Goal: Use online tool/utility: Utilize a website feature to perform a specific function

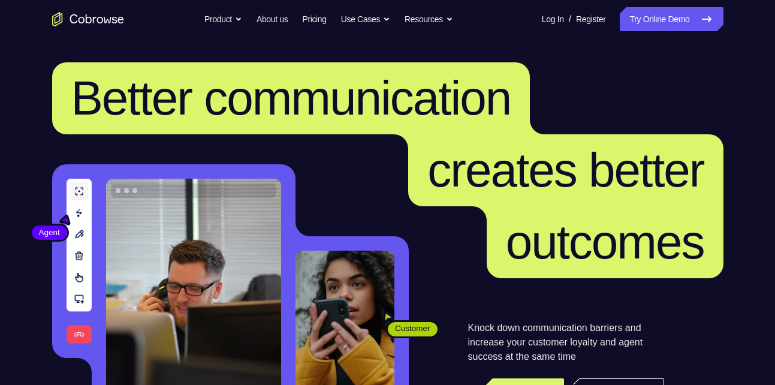
click at [667, 11] on link "Try Online Demo" at bounding box center [671, 19] width 103 height 24
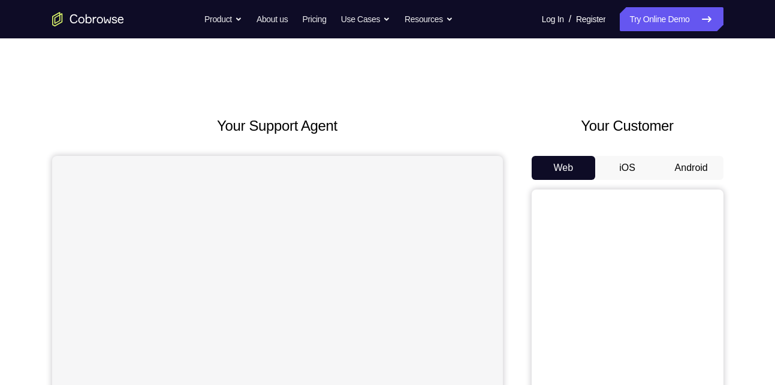
click at [707, 164] on button "Android" at bounding box center [691, 168] width 64 height 24
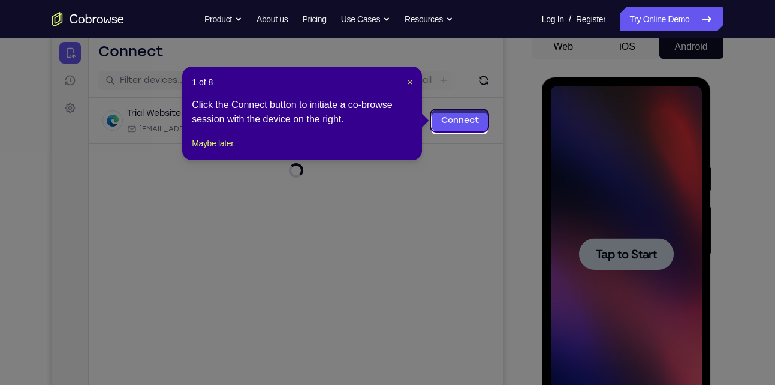
scroll to position [117, 0]
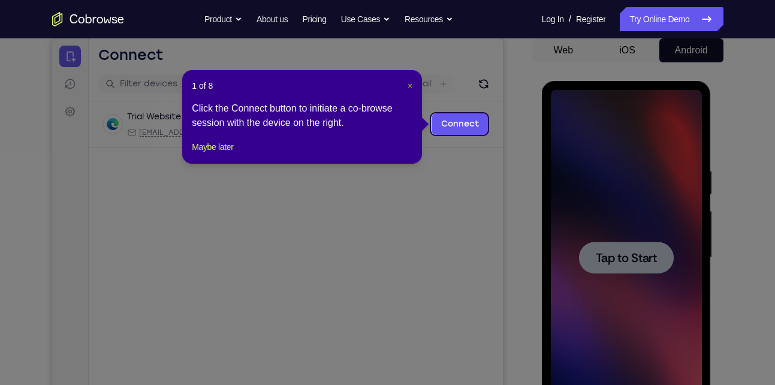
click at [408, 82] on span "×" at bounding box center [410, 86] width 5 height 10
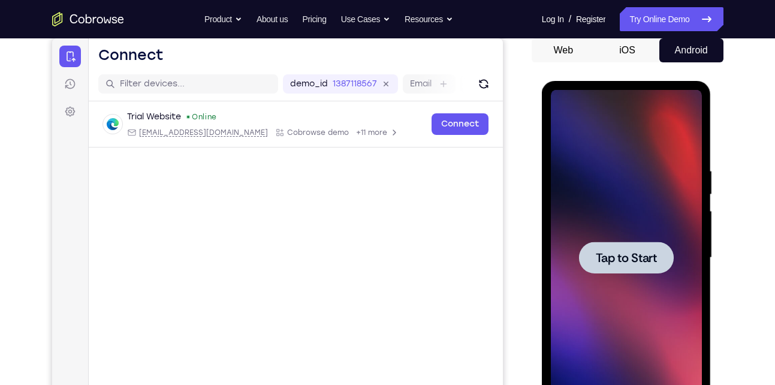
click at [607, 252] on span "Tap to Start" at bounding box center [626, 258] width 61 height 12
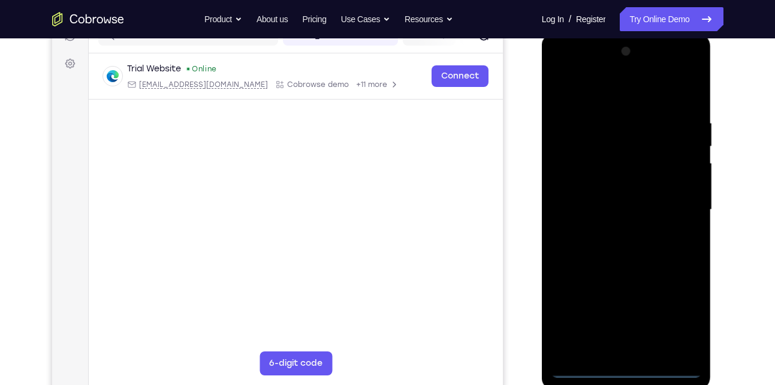
scroll to position [165, 0]
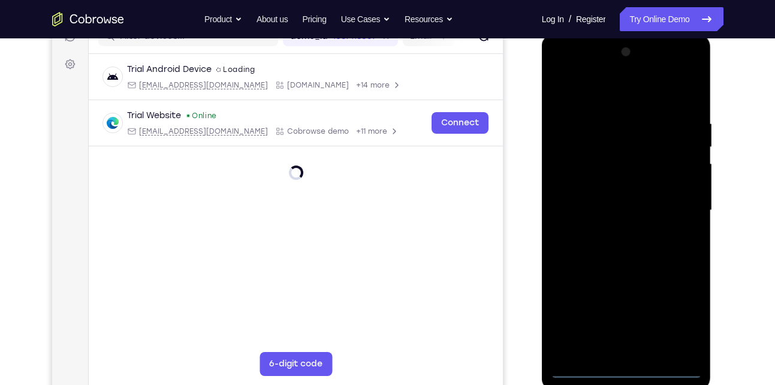
click at [638, 369] on div at bounding box center [626, 211] width 151 height 336
click at [671, 310] on div at bounding box center [626, 211] width 151 height 336
click at [602, 99] on div at bounding box center [626, 211] width 151 height 336
click at [679, 202] on div at bounding box center [626, 211] width 151 height 336
click at [618, 230] on div at bounding box center [626, 211] width 151 height 336
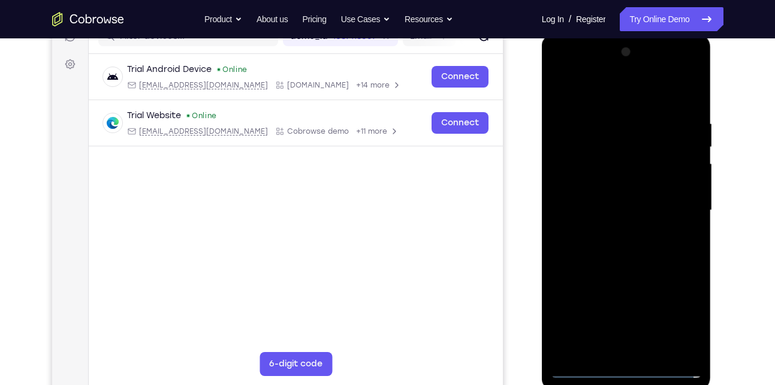
click at [613, 266] on div at bounding box center [626, 211] width 151 height 336
click at [587, 149] on div at bounding box center [626, 211] width 151 height 336
click at [608, 177] on div at bounding box center [626, 211] width 151 height 336
click at [592, 159] on div at bounding box center [626, 211] width 151 height 336
click at [690, 99] on div at bounding box center [626, 211] width 151 height 336
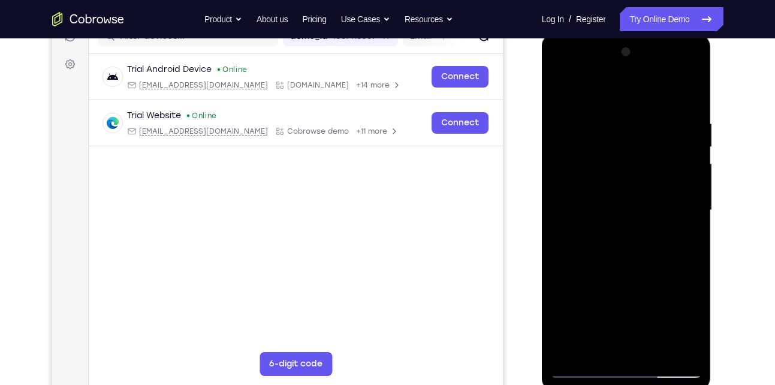
click at [694, 88] on div at bounding box center [626, 211] width 151 height 336
click at [562, 86] on div at bounding box center [626, 211] width 151 height 336
drag, startPoint x: 662, startPoint y: 116, endPoint x: 559, endPoint y: 144, distance: 106.7
click at [559, 144] on div at bounding box center [626, 211] width 151 height 336
click at [694, 116] on div at bounding box center [626, 211] width 151 height 336
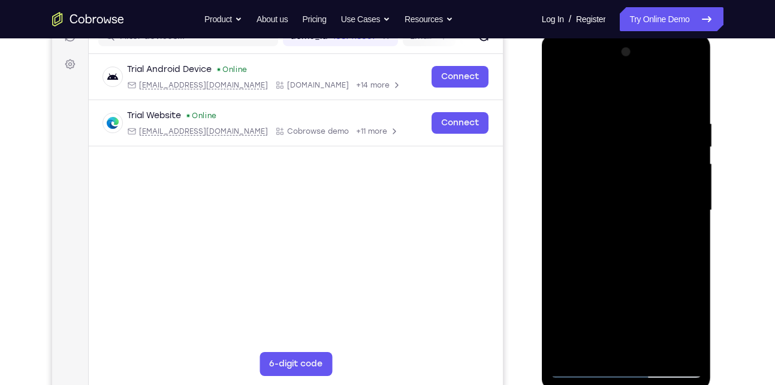
click at [674, 346] on div at bounding box center [626, 211] width 151 height 336
click at [695, 282] on div at bounding box center [626, 211] width 151 height 336
click at [688, 98] on div at bounding box center [626, 211] width 151 height 336
drag, startPoint x: 669, startPoint y: 114, endPoint x: 556, endPoint y: 153, distance: 120.2
click at [556, 153] on div at bounding box center [626, 211] width 151 height 336
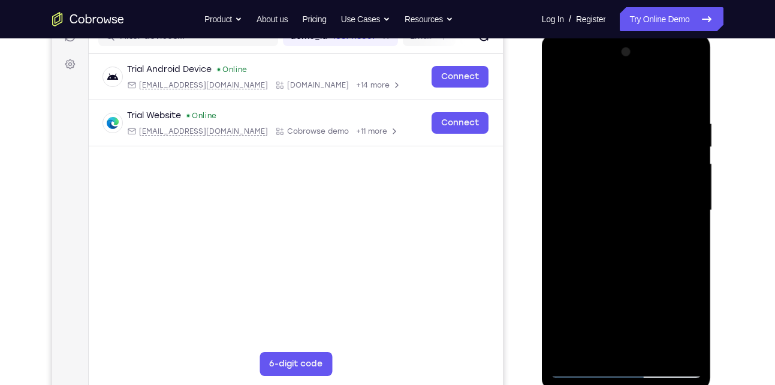
drag, startPoint x: 669, startPoint y: 109, endPoint x: 553, endPoint y: 123, distance: 117.7
click at [553, 123] on div at bounding box center [626, 211] width 151 height 336
drag, startPoint x: 660, startPoint y: 118, endPoint x: 572, endPoint y: 140, distance: 91.4
click at [572, 140] on div at bounding box center [626, 211] width 151 height 336
drag, startPoint x: 654, startPoint y: 122, endPoint x: 547, endPoint y: 138, distance: 108.4
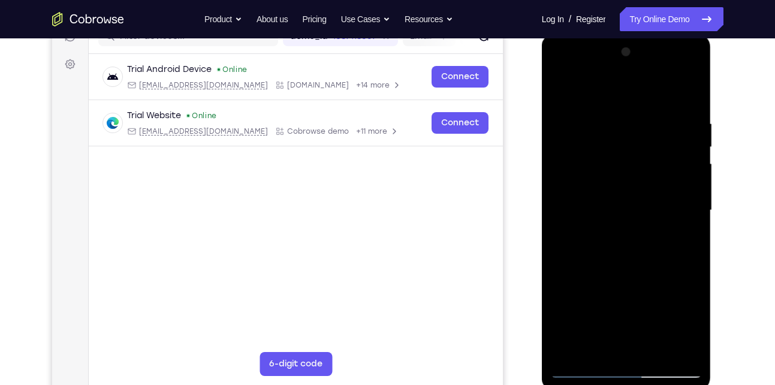
click at [547, 138] on div at bounding box center [627, 212] width 170 height 357
drag, startPoint x: 631, startPoint y: 120, endPoint x: 519, endPoint y: 111, distance: 111.8
click at [542, 111] on html "Online web based iOS Simulators and Android Emulators. Run iPhone, iPad, Mobile…" at bounding box center [627, 214] width 171 height 360
drag, startPoint x: 669, startPoint y: 124, endPoint x: 539, endPoint y: 147, distance: 132.6
click at [542, 147] on html "Online web based iOS Simulators and Android Emulators. Run iPhone, iPad, Mobile…" at bounding box center [627, 214] width 171 height 360
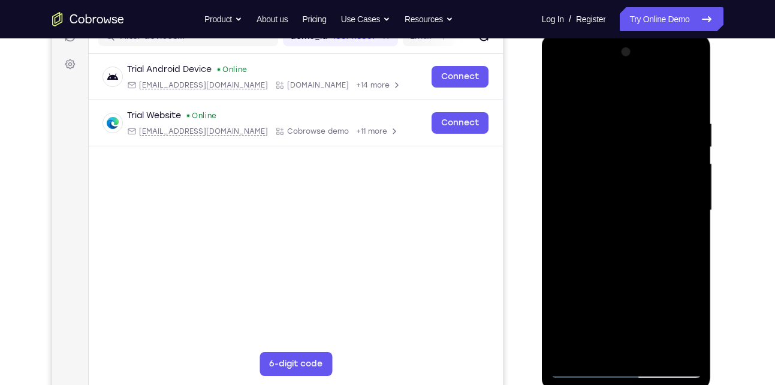
click at [683, 350] on div at bounding box center [626, 211] width 151 height 336
click at [659, 119] on div at bounding box center [626, 211] width 151 height 336
click at [580, 183] on div at bounding box center [626, 211] width 151 height 336
click at [692, 54] on div at bounding box center [626, 211] width 151 height 336
click at [636, 185] on div at bounding box center [626, 211] width 151 height 336
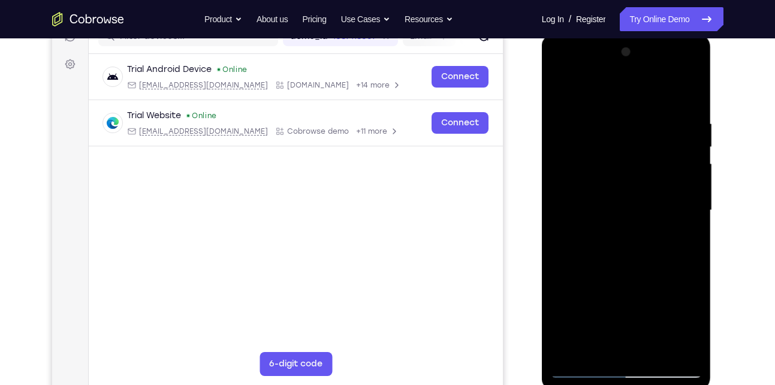
click at [694, 51] on div at bounding box center [626, 211] width 151 height 336
click at [670, 194] on div at bounding box center [626, 211] width 151 height 336
click at [694, 58] on div at bounding box center [626, 211] width 151 height 336
click at [567, 90] on div at bounding box center [626, 211] width 151 height 336
click at [656, 354] on div at bounding box center [626, 211] width 151 height 336
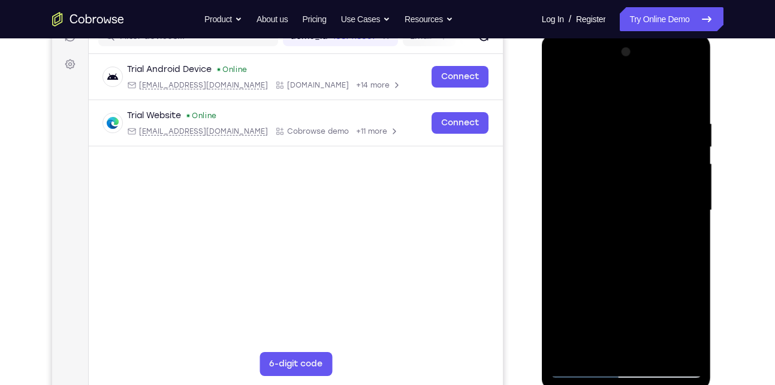
click at [622, 275] on div at bounding box center [626, 211] width 151 height 336
click at [588, 368] on div at bounding box center [626, 211] width 151 height 336
click at [685, 351] on div at bounding box center [626, 211] width 151 height 336
click at [581, 286] on div at bounding box center [626, 211] width 151 height 336
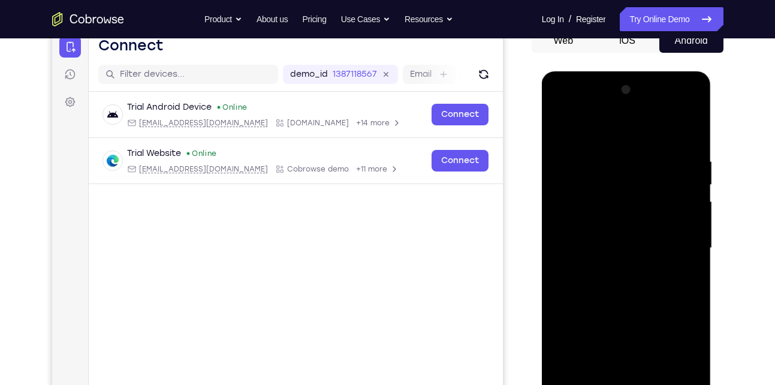
scroll to position [119, 0]
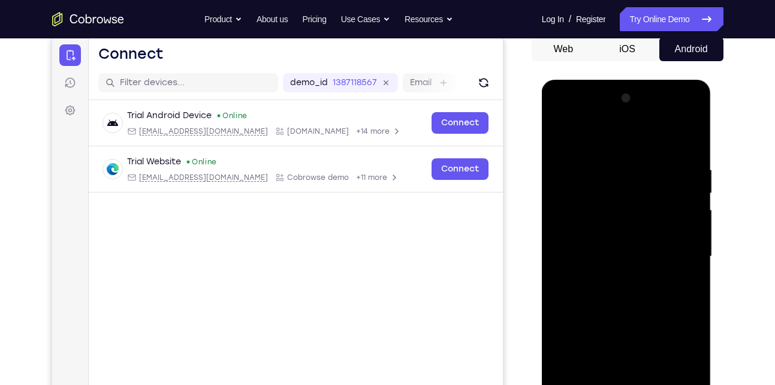
drag, startPoint x: 602, startPoint y: 403, endPoint x: 617, endPoint y: 186, distance: 217.4
click at [617, 186] on div at bounding box center [626, 257] width 151 height 336
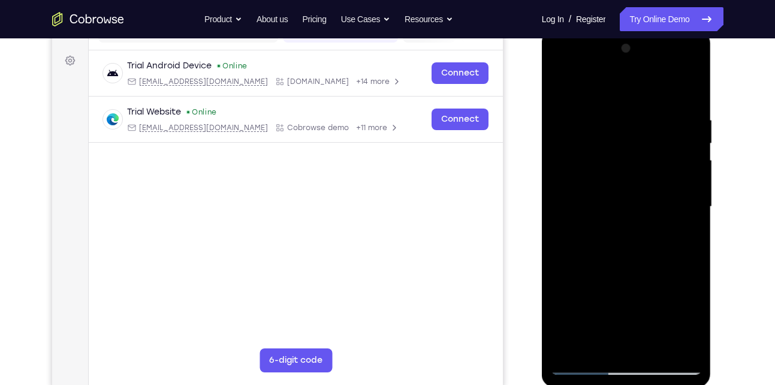
scroll to position [170, 0]
click at [571, 241] on div at bounding box center [626, 206] width 151 height 336
drag, startPoint x: 627, startPoint y: 274, endPoint x: 654, endPoint y: 209, distance: 70.7
click at [654, 209] on div at bounding box center [626, 206] width 151 height 336
drag, startPoint x: 638, startPoint y: 286, endPoint x: 656, endPoint y: 211, distance: 77.6
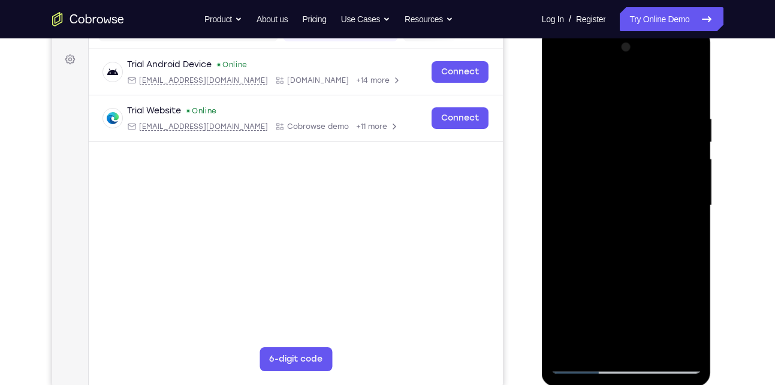
click at [656, 211] on div at bounding box center [626, 206] width 151 height 336
drag, startPoint x: 642, startPoint y: 274, endPoint x: 639, endPoint y: 198, distance: 76.2
click at [639, 198] on div at bounding box center [626, 206] width 151 height 336
drag, startPoint x: 627, startPoint y: 286, endPoint x: 622, endPoint y: 415, distance: 128.9
click at [622, 384] on html "Online web based iOS Simulators and Android Emulators. Run iPhone, iPad, Mobile…" at bounding box center [627, 209] width 171 height 360
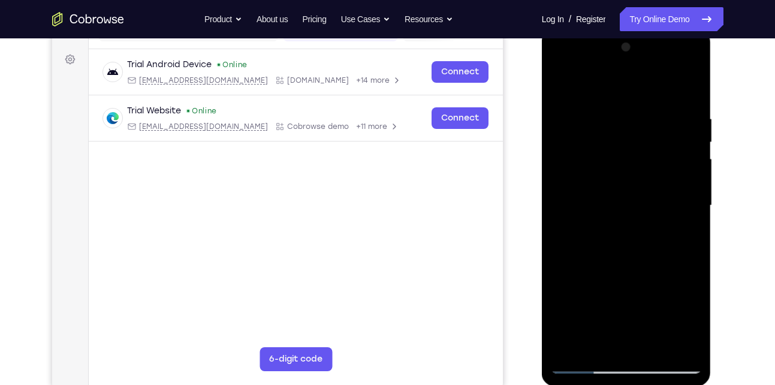
drag, startPoint x: 574, startPoint y: 122, endPoint x: 577, endPoint y: 255, distance: 132.5
click at [577, 255] on div at bounding box center [626, 206] width 151 height 336
click at [566, 90] on div at bounding box center [626, 206] width 151 height 336
click at [606, 358] on div at bounding box center [626, 206] width 151 height 336
click at [599, 348] on div at bounding box center [626, 206] width 151 height 336
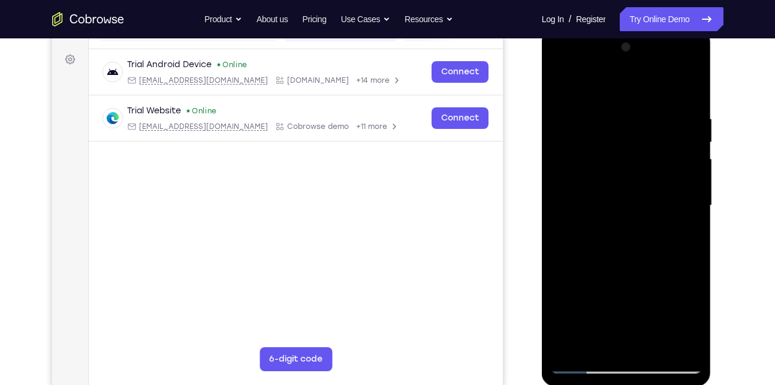
click at [624, 259] on div at bounding box center [626, 206] width 151 height 336
click at [566, 85] on div at bounding box center [626, 206] width 151 height 336
click at [672, 216] on div at bounding box center [626, 206] width 151 height 336
click at [562, 89] on div at bounding box center [626, 206] width 151 height 336
drag, startPoint x: 618, startPoint y: 218, endPoint x: 626, endPoint y: 82, distance: 135.7
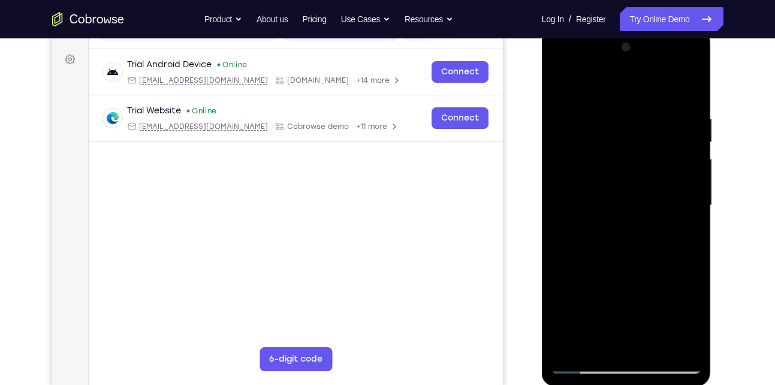
click at [626, 82] on div at bounding box center [626, 206] width 151 height 336
drag, startPoint x: 645, startPoint y: 222, endPoint x: 648, endPoint y: 188, distance: 34.9
click at [648, 188] on div at bounding box center [626, 206] width 151 height 336
click at [626, 188] on div at bounding box center [626, 206] width 151 height 336
click at [691, 233] on div at bounding box center [626, 206] width 151 height 336
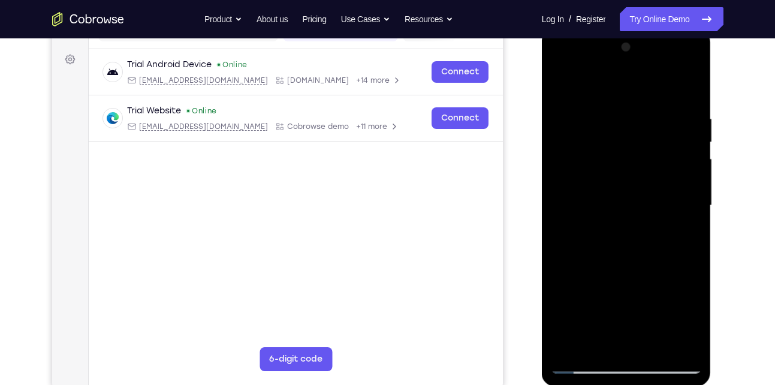
click at [696, 235] on div at bounding box center [626, 206] width 151 height 336
click at [698, 227] on div at bounding box center [626, 206] width 151 height 336
click at [696, 231] on div at bounding box center [626, 206] width 151 height 336
click at [565, 86] on div at bounding box center [626, 206] width 151 height 336
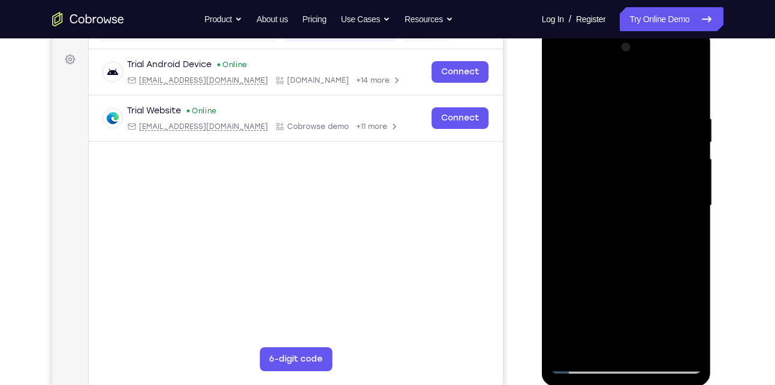
click at [622, 98] on div at bounding box center [626, 206] width 151 height 336
click at [565, 86] on div at bounding box center [626, 206] width 151 height 336
drag, startPoint x: 631, startPoint y: 260, endPoint x: 632, endPoint y: 122, distance: 137.9
click at [632, 122] on div at bounding box center [626, 206] width 151 height 336
click at [673, 137] on div at bounding box center [626, 206] width 151 height 336
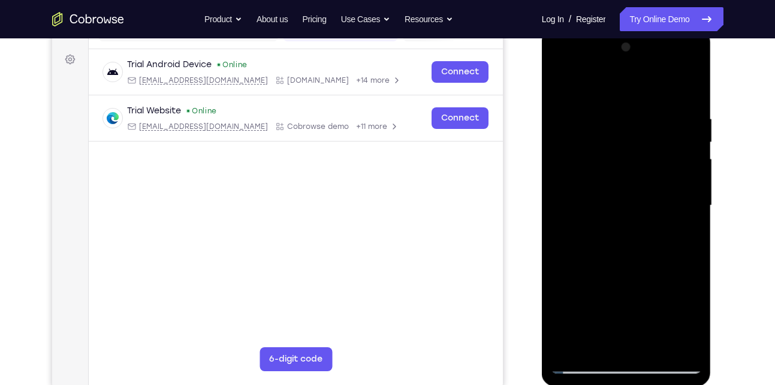
drag, startPoint x: 642, startPoint y: 255, endPoint x: 643, endPoint y: 343, distance: 88.7
click at [643, 343] on div at bounding box center [626, 206] width 151 height 336
drag, startPoint x: 635, startPoint y: 237, endPoint x: 639, endPoint y: 358, distance: 120.5
click at [639, 358] on div at bounding box center [626, 206] width 151 height 336
click at [559, 80] on div at bounding box center [626, 206] width 151 height 336
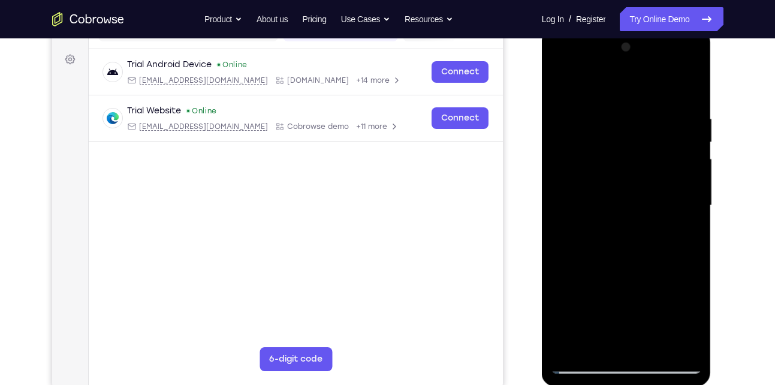
drag, startPoint x: 616, startPoint y: 215, endPoint x: 614, endPoint y: 86, distance: 128.9
click at [614, 86] on div at bounding box center [626, 206] width 151 height 336
drag, startPoint x: 629, startPoint y: 191, endPoint x: 627, endPoint y: 47, distance: 143.9
click at [627, 47] on div at bounding box center [626, 206] width 151 height 336
drag, startPoint x: 628, startPoint y: 92, endPoint x: 625, endPoint y: 27, distance: 65.4
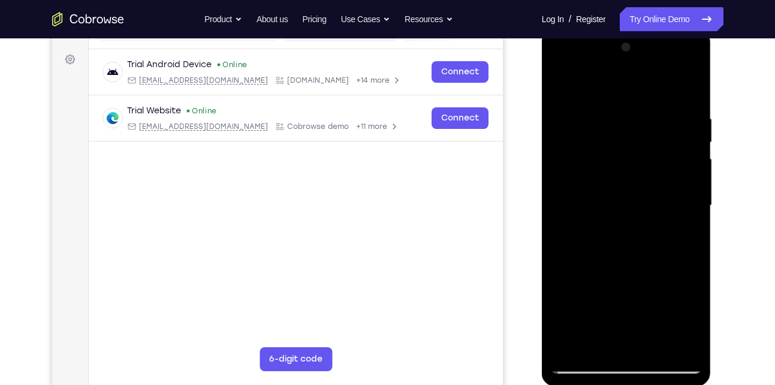
click at [625, 29] on html "Online web based iOS Simulators and Android Emulators. Run iPhone, iPad, Mobile…" at bounding box center [627, 209] width 171 height 360
click at [684, 213] on div at bounding box center [626, 206] width 151 height 336
drag, startPoint x: 635, startPoint y: 158, endPoint x: 644, endPoint y: 360, distance: 201.6
click at [644, 360] on div at bounding box center [626, 206] width 151 height 336
drag, startPoint x: 616, startPoint y: 227, endPoint x: 620, endPoint y: 406, distance: 178.7
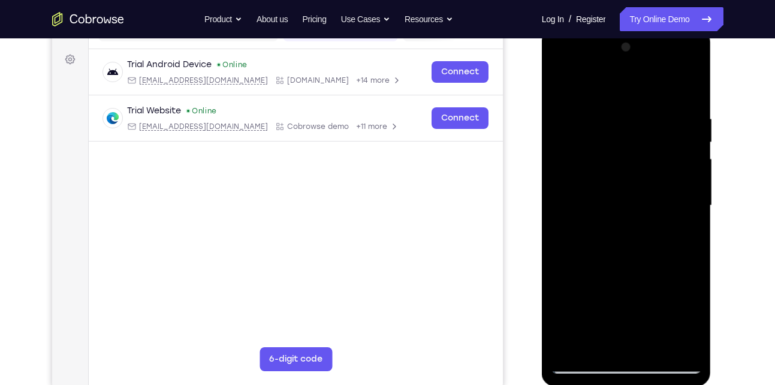
click at [620, 384] on html "Online web based iOS Simulators and Android Emulators. Run iPhone, iPad, Mobile…" at bounding box center [627, 209] width 171 height 360
drag, startPoint x: 613, startPoint y: 265, endPoint x: 638, endPoint y: 415, distance: 152.4
click at [638, 384] on html "Online web based iOS Simulators and Android Emulators. Run iPhone, iPad, Mobile…" at bounding box center [627, 209] width 171 height 360
drag, startPoint x: 620, startPoint y: 221, endPoint x: 620, endPoint y: 330, distance: 109.1
click at [620, 330] on div at bounding box center [626, 206] width 151 height 336
